Goal: Information Seeking & Learning: Learn about a topic

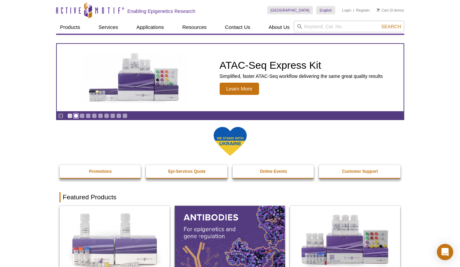
click at [76, 117] on link "Go to slide 2" at bounding box center [76, 115] width 5 height 5
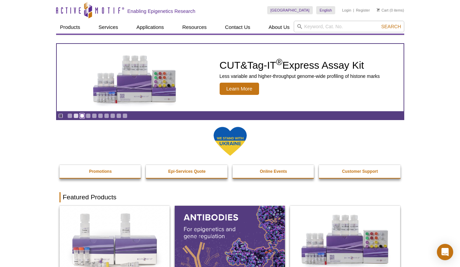
click at [84, 115] on link "Go to slide 3" at bounding box center [82, 115] width 5 height 5
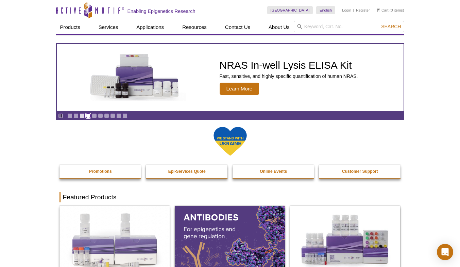
click at [90, 115] on link "Go to slide 4" at bounding box center [88, 115] width 5 height 5
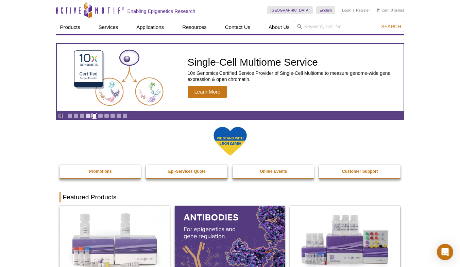
click at [94, 115] on link "Go to slide 5" at bounding box center [94, 115] width 5 height 5
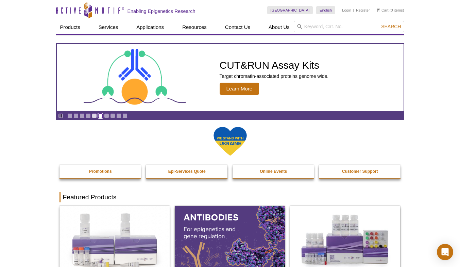
click at [101, 116] on link "Go to slide 6" at bounding box center [100, 115] width 5 height 5
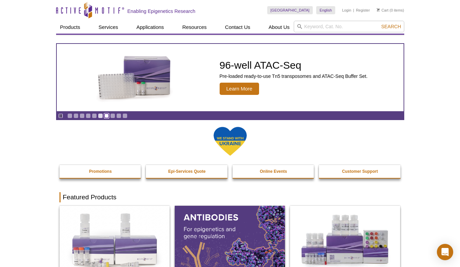
click at [106, 116] on link "Go to slide 7" at bounding box center [106, 115] width 5 height 5
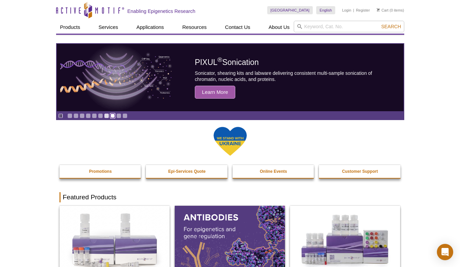
click at [114, 117] on link "Go to slide 8" at bounding box center [112, 115] width 5 height 5
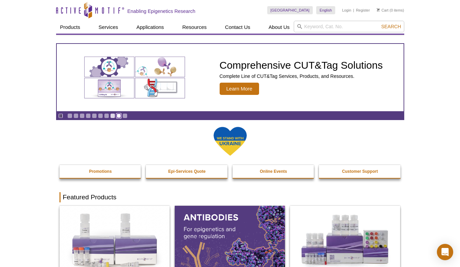
click at [120, 117] on link "Go to slide 9" at bounding box center [118, 115] width 5 height 5
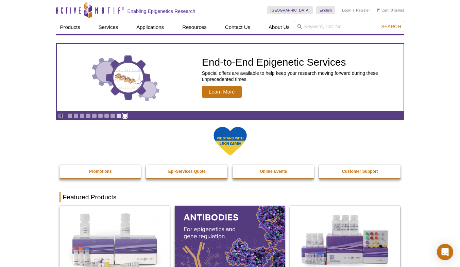
click at [127, 116] on link "Go to slide 10" at bounding box center [125, 115] width 5 height 5
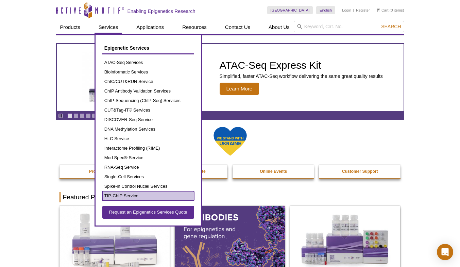
click at [124, 195] on link "TIP-ChIP Service" at bounding box center [148, 196] width 92 height 10
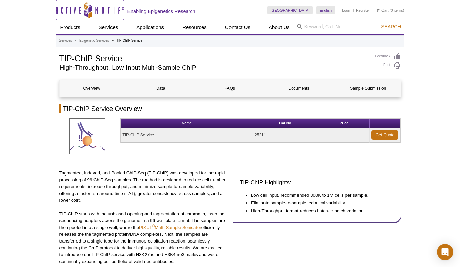
click at [87, 14] on icon at bounding box center [86, 12] width 4 height 9
